Goal: Task Accomplishment & Management: Use online tool/utility

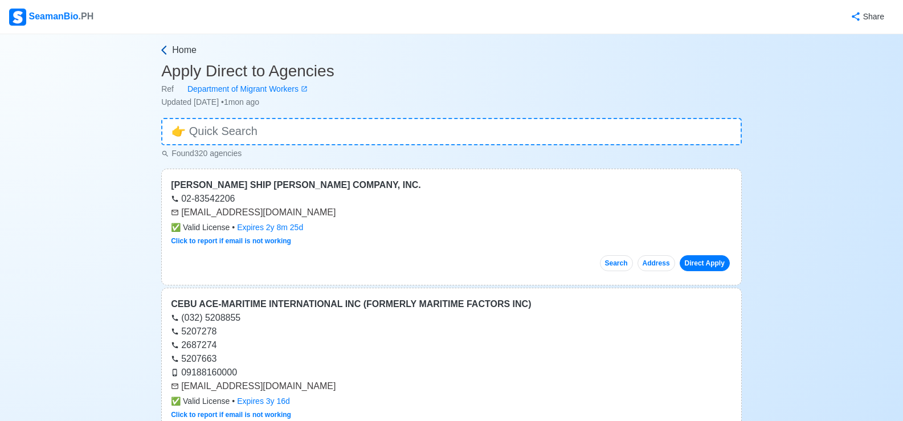
click at [162, 50] on icon at bounding box center [163, 50] width 5 height 9
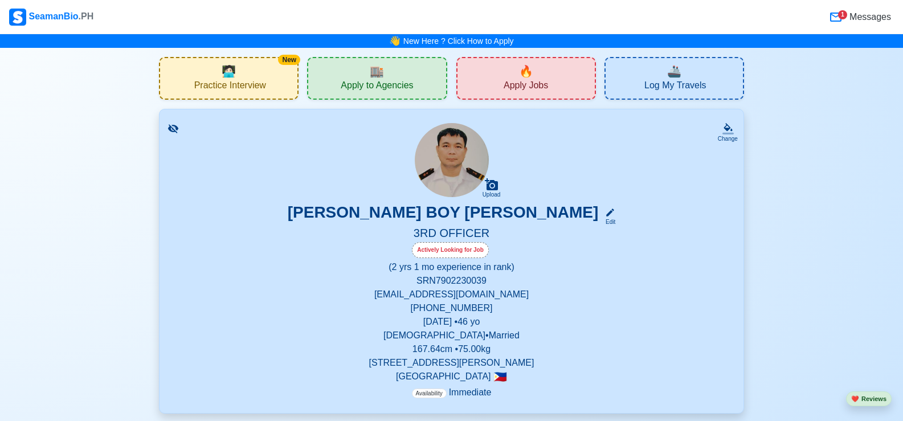
click at [482, 76] on div "🔥 Apply Jobs" at bounding box center [526, 78] width 140 height 43
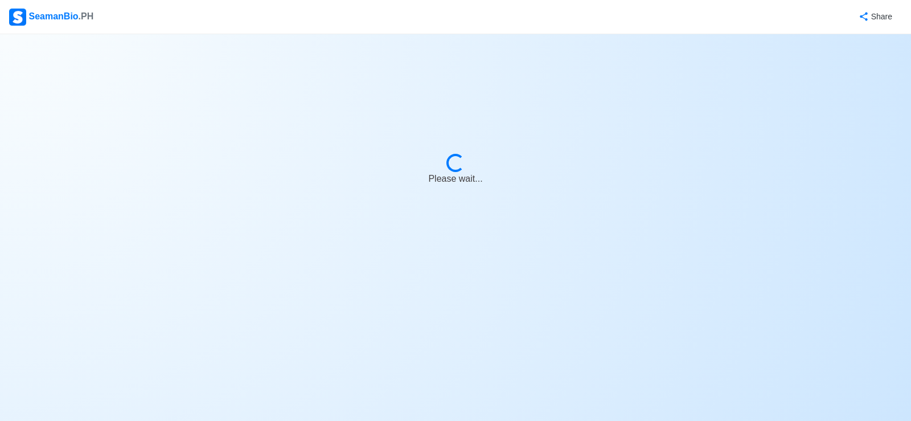
select select "3rd Officer"
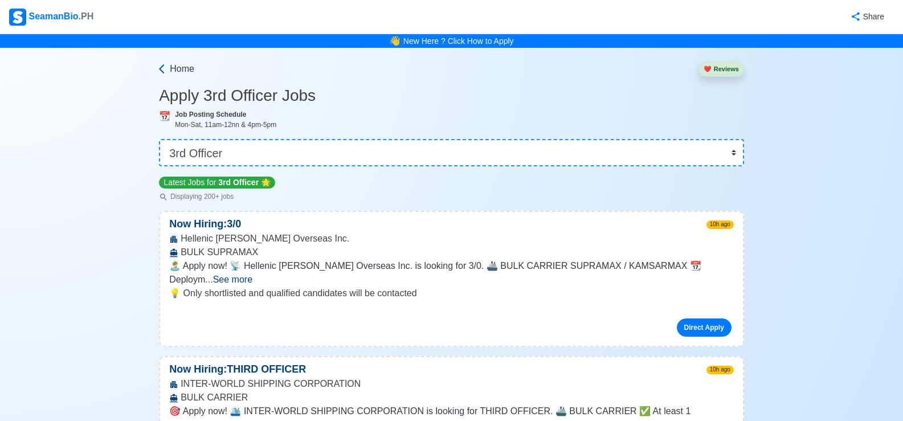
click at [159, 69] on icon at bounding box center [161, 68] width 5 height 9
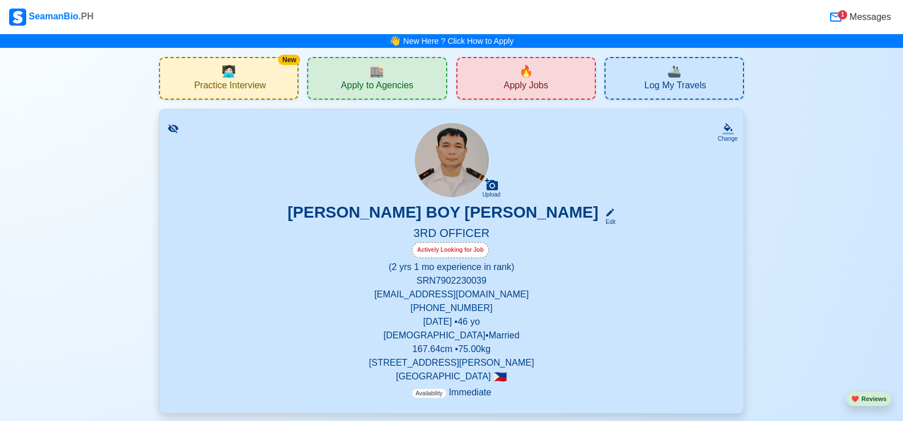
click at [418, 83] on div "🏬 Apply to Agencies" at bounding box center [377, 78] width 140 height 43
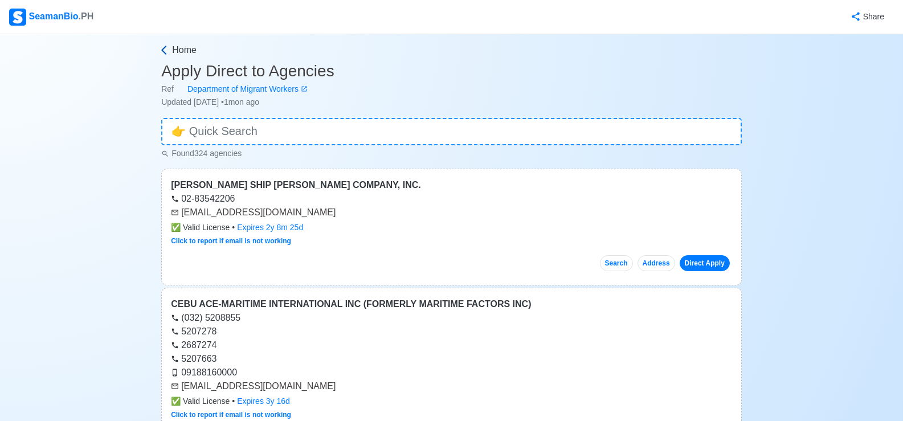
click at [163, 50] on icon at bounding box center [163, 49] width 11 height 11
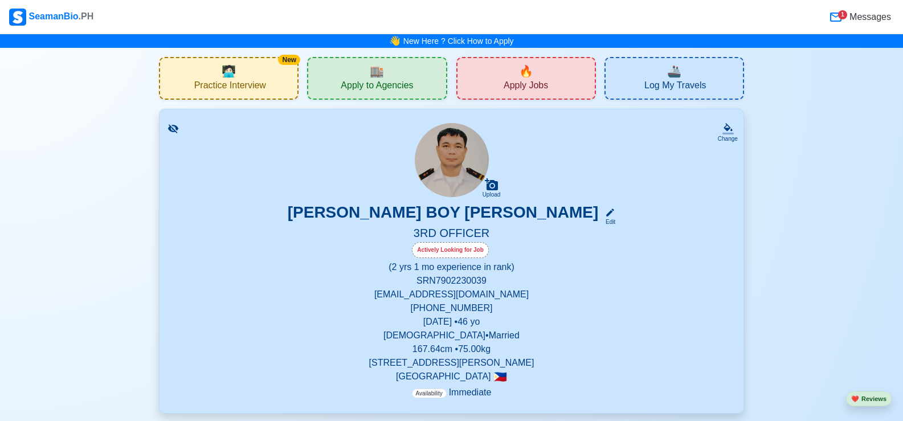
click at [472, 83] on div "🔥 Apply Jobs" at bounding box center [526, 78] width 140 height 43
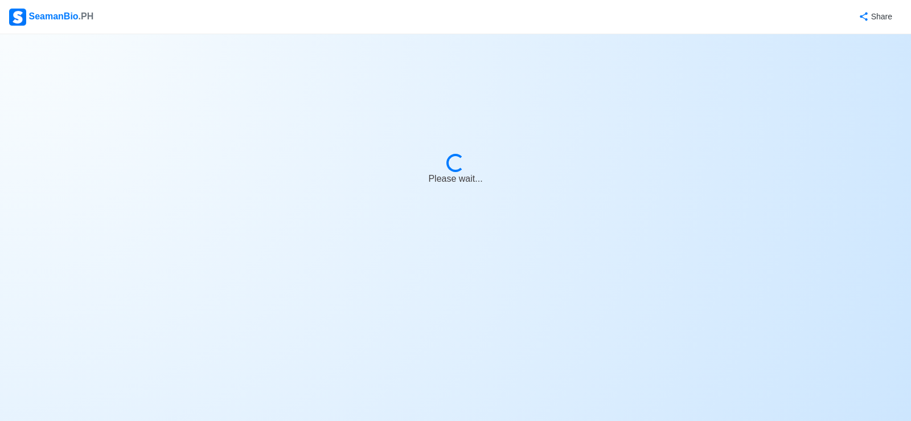
select select "3rd Officer"
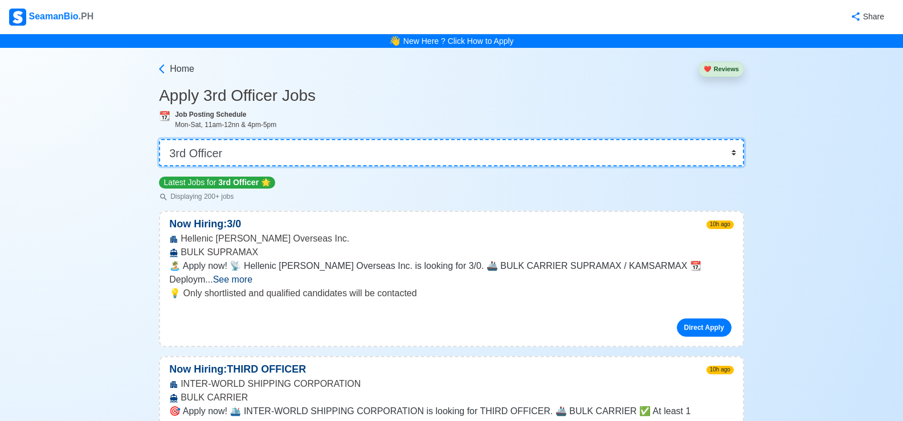
click at [733, 154] on select "👉 Select Rank or Position Master Chief Officer 2nd Officer 3rd Officer Junior O…" at bounding box center [451, 152] width 585 height 27
click at [163, 71] on icon at bounding box center [161, 68] width 11 height 11
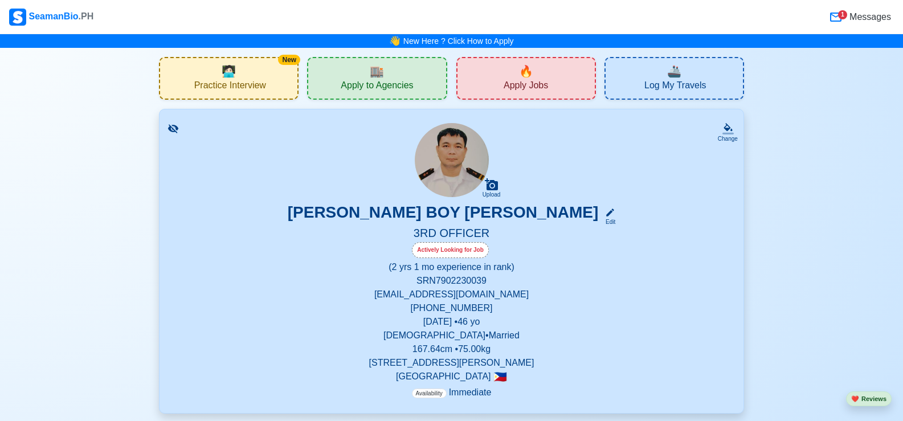
click at [267, 74] on div "New 🧑🏻‍💻 Practice Interview" at bounding box center [229, 78] width 140 height 43
click at [843, 16] on div "1" at bounding box center [842, 14] width 9 height 9
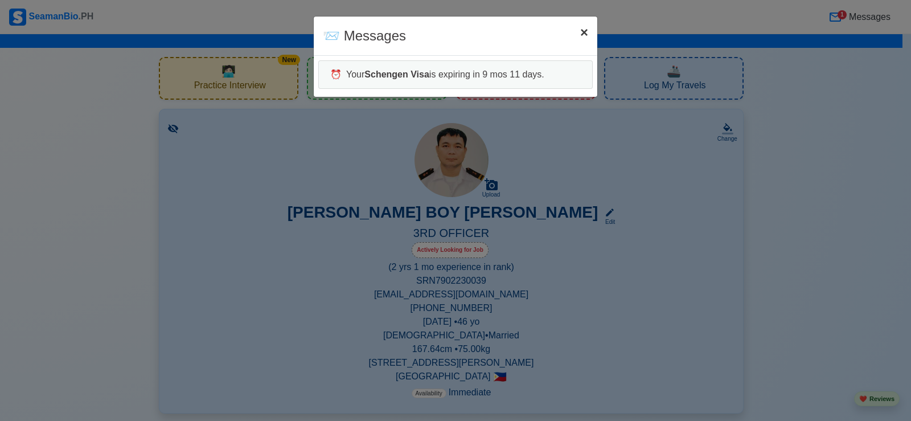
click at [587, 34] on span "×" at bounding box center [584, 31] width 8 height 15
